Goal: Information Seeking & Learning: Learn about a topic

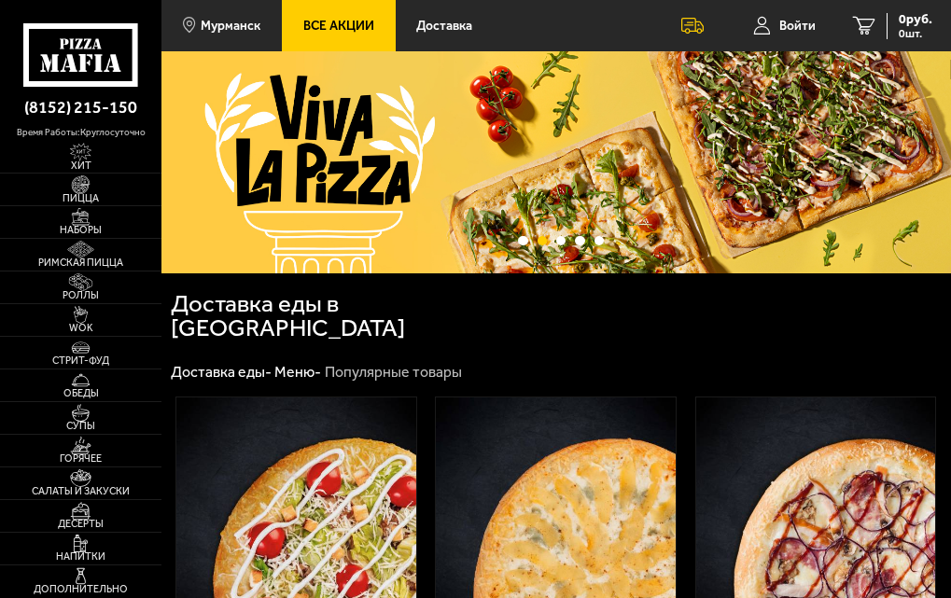
click at [320, 12] on link "Все Акции" at bounding box center [339, 25] width 114 height 51
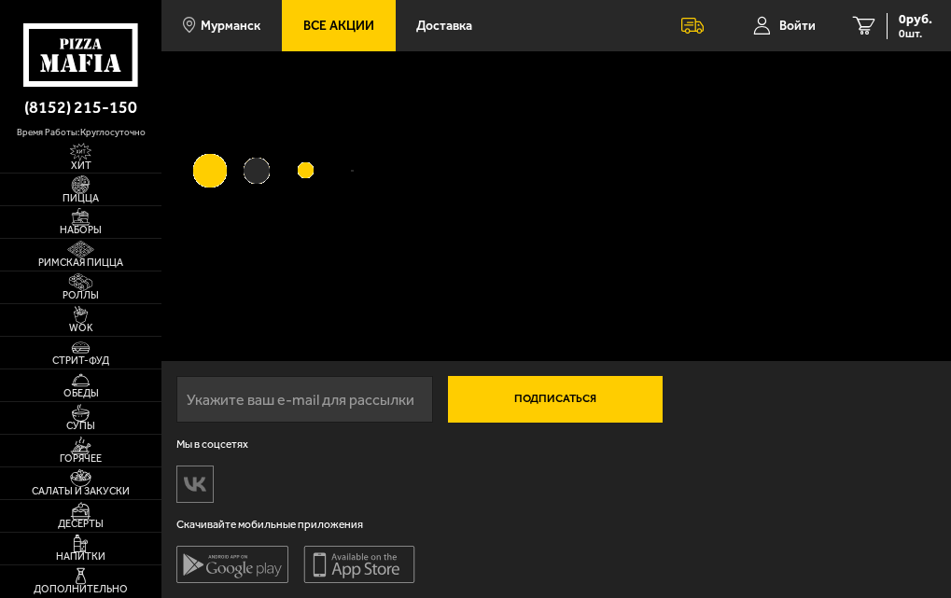
scroll to position [1, 0]
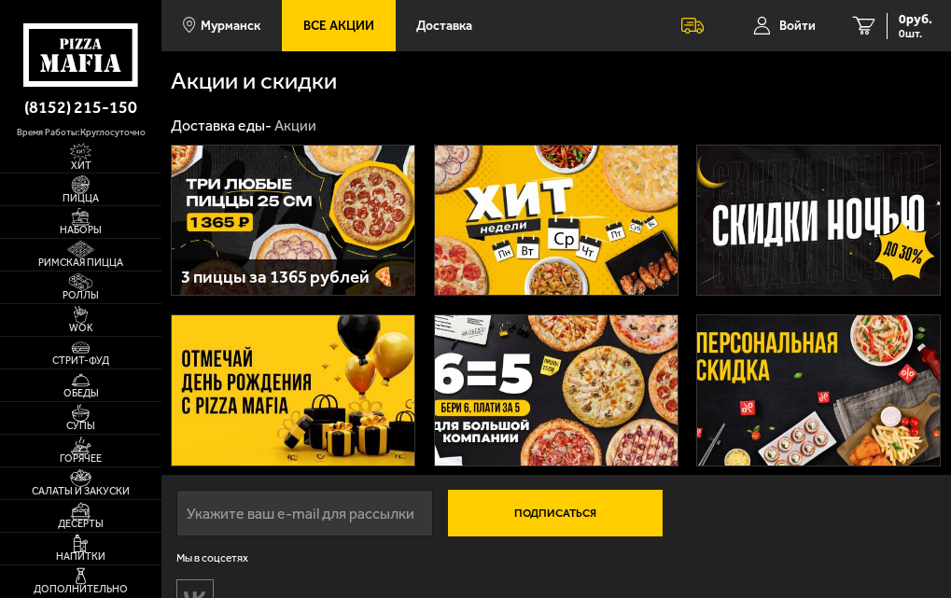
click at [313, 336] on img at bounding box center [293, 389] width 243 height 149
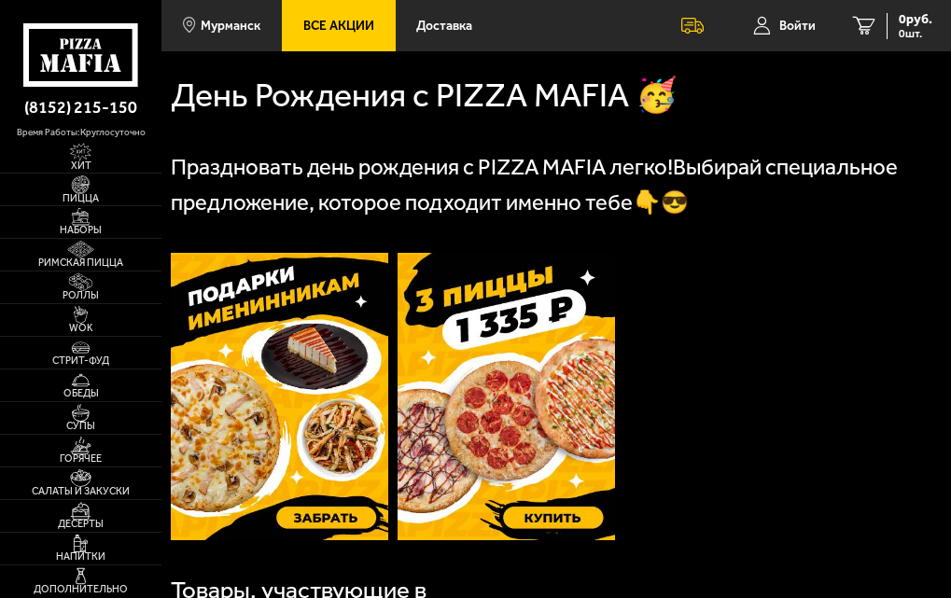
scroll to position [466, 0]
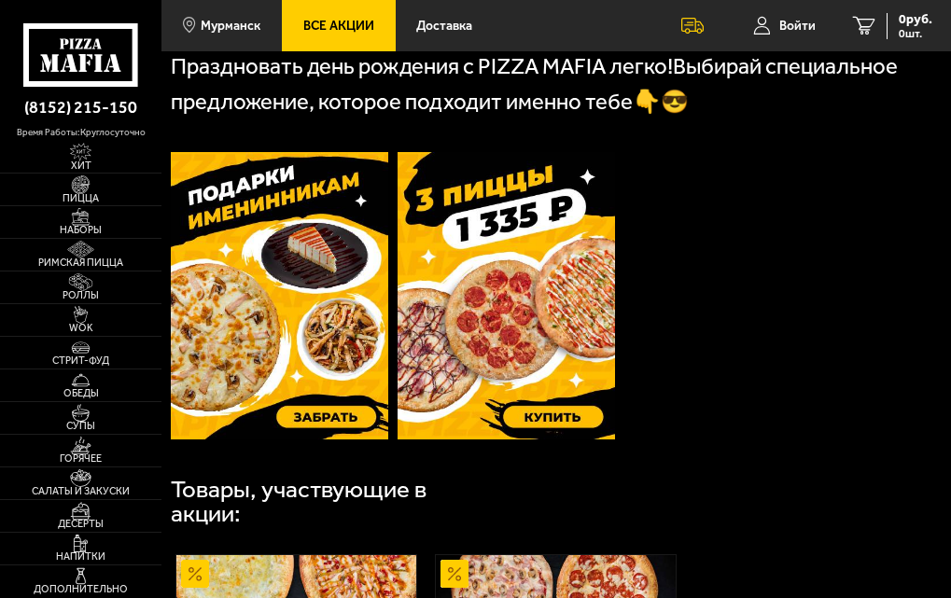
click at [300, 260] on img at bounding box center [279, 295] width 217 height 287
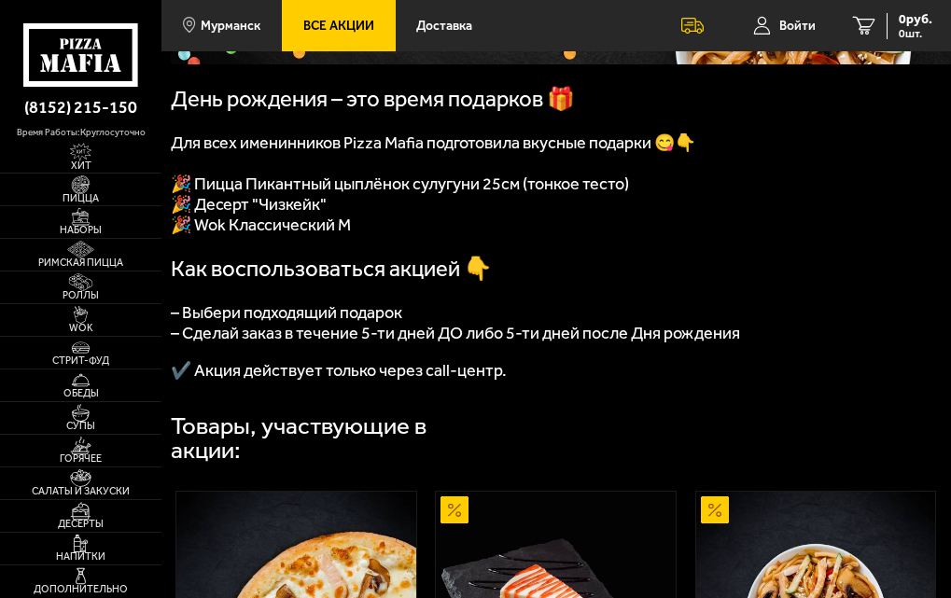
scroll to position [373, 0]
